Goal: Register for event/course

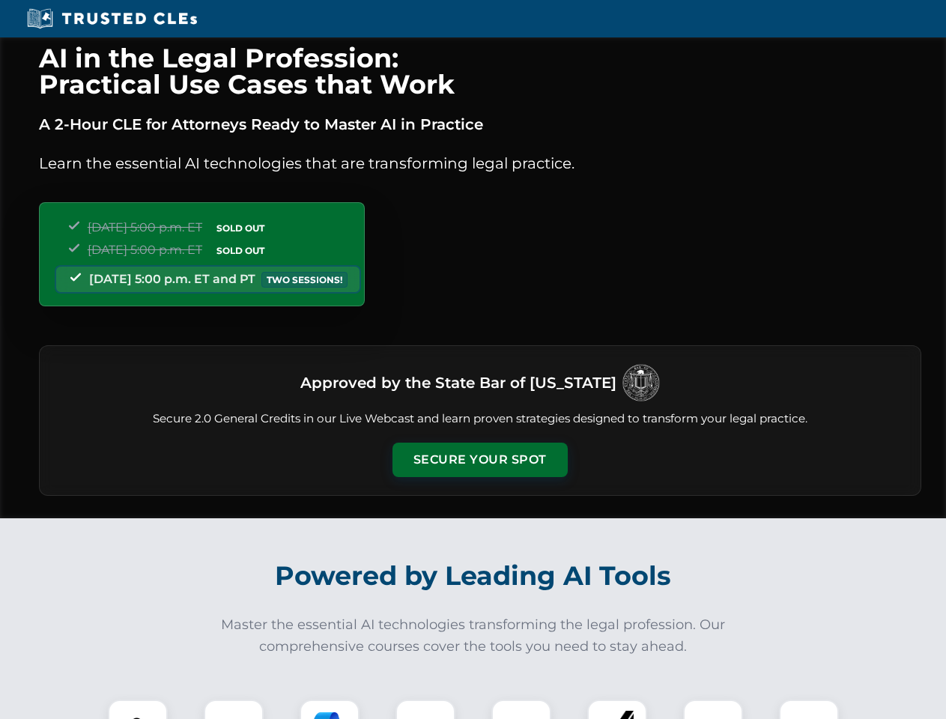
click at [479, 460] on button "Secure Your Spot" at bounding box center [479, 460] width 175 height 34
click at [138, 709] on img at bounding box center [137, 729] width 43 height 43
